Goal: Information Seeking & Learning: Check status

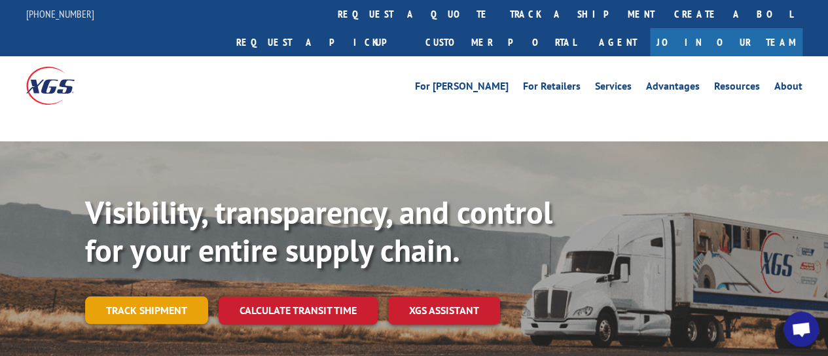
click at [103, 296] on link "Track shipment" at bounding box center [146, 309] width 123 height 27
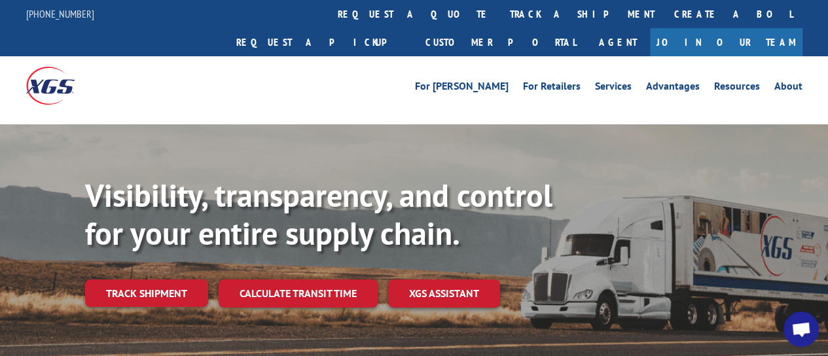
scroll to position [131, 0]
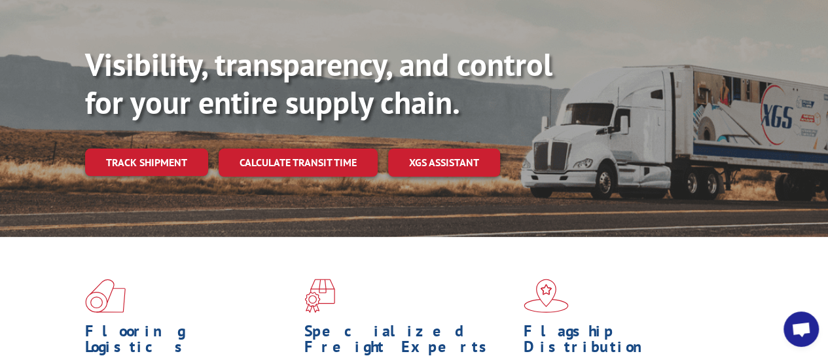
click at [147, 150] on div "Visibility, transparency, and control for your entire supply chain. Track shipm…" at bounding box center [456, 137] width 743 height 183
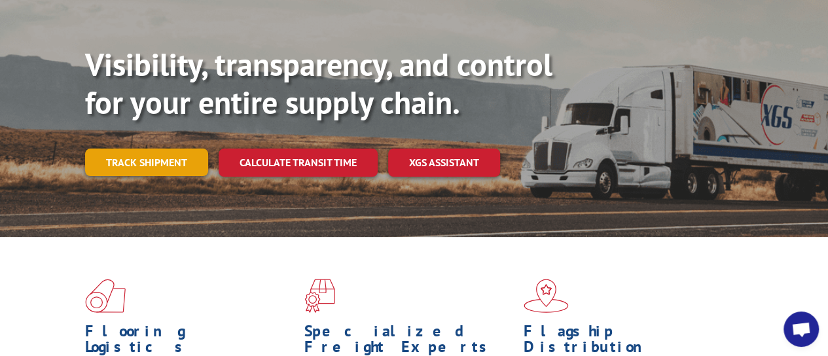
click at [149, 149] on link "Track shipment" at bounding box center [146, 162] width 123 height 27
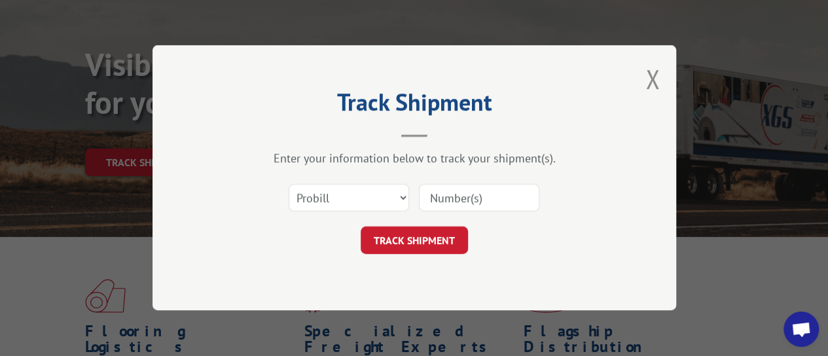
click at [462, 207] on input at bounding box center [479, 198] width 120 height 27
paste input "17615209"
type input "17615209"
click at [404, 243] on button "TRACK SHIPMENT" at bounding box center [414, 240] width 107 height 27
